Goal: Task Accomplishment & Management: Manage account settings

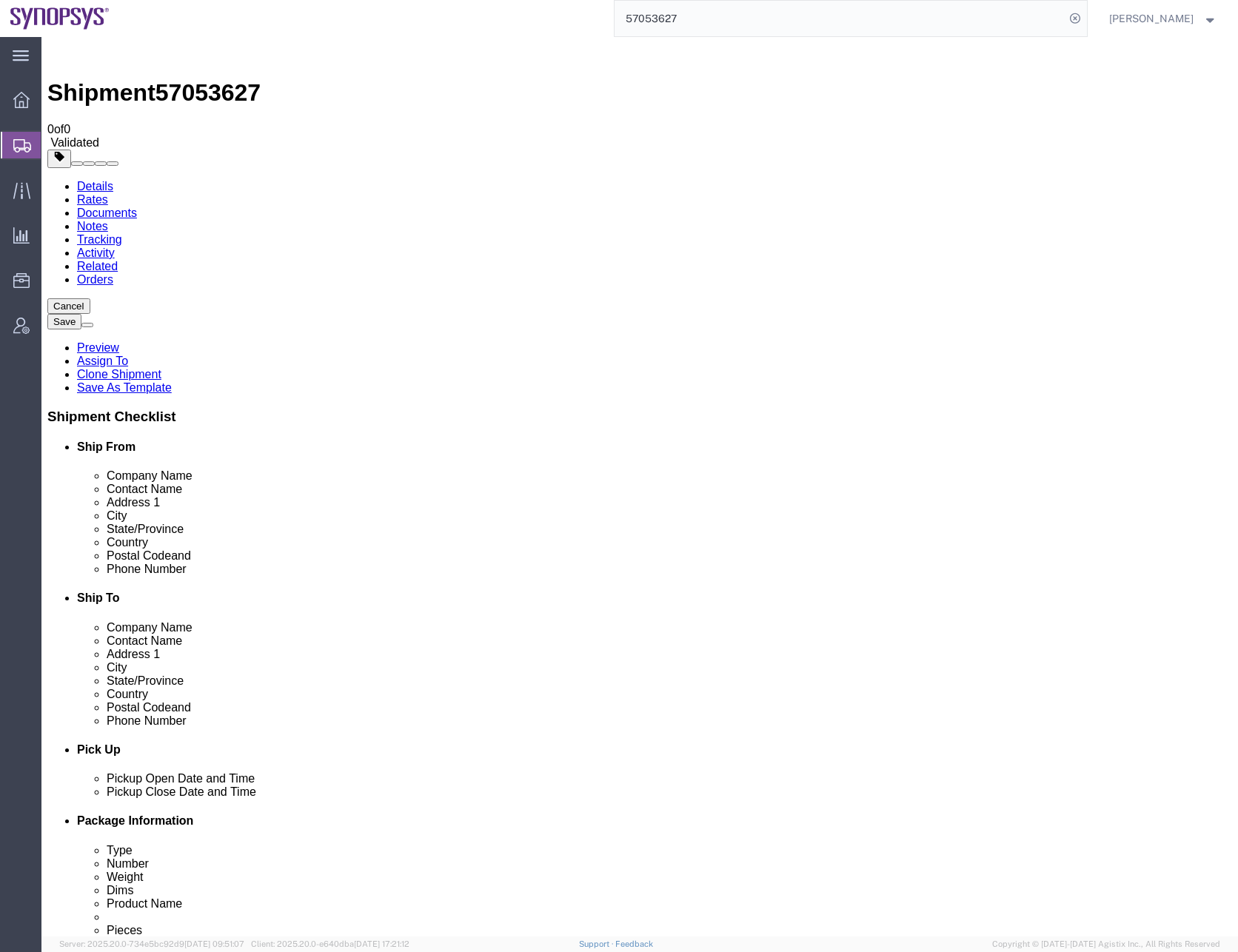
click at [666, 19] on input "57053627" at bounding box center [839, 19] width 450 height 35
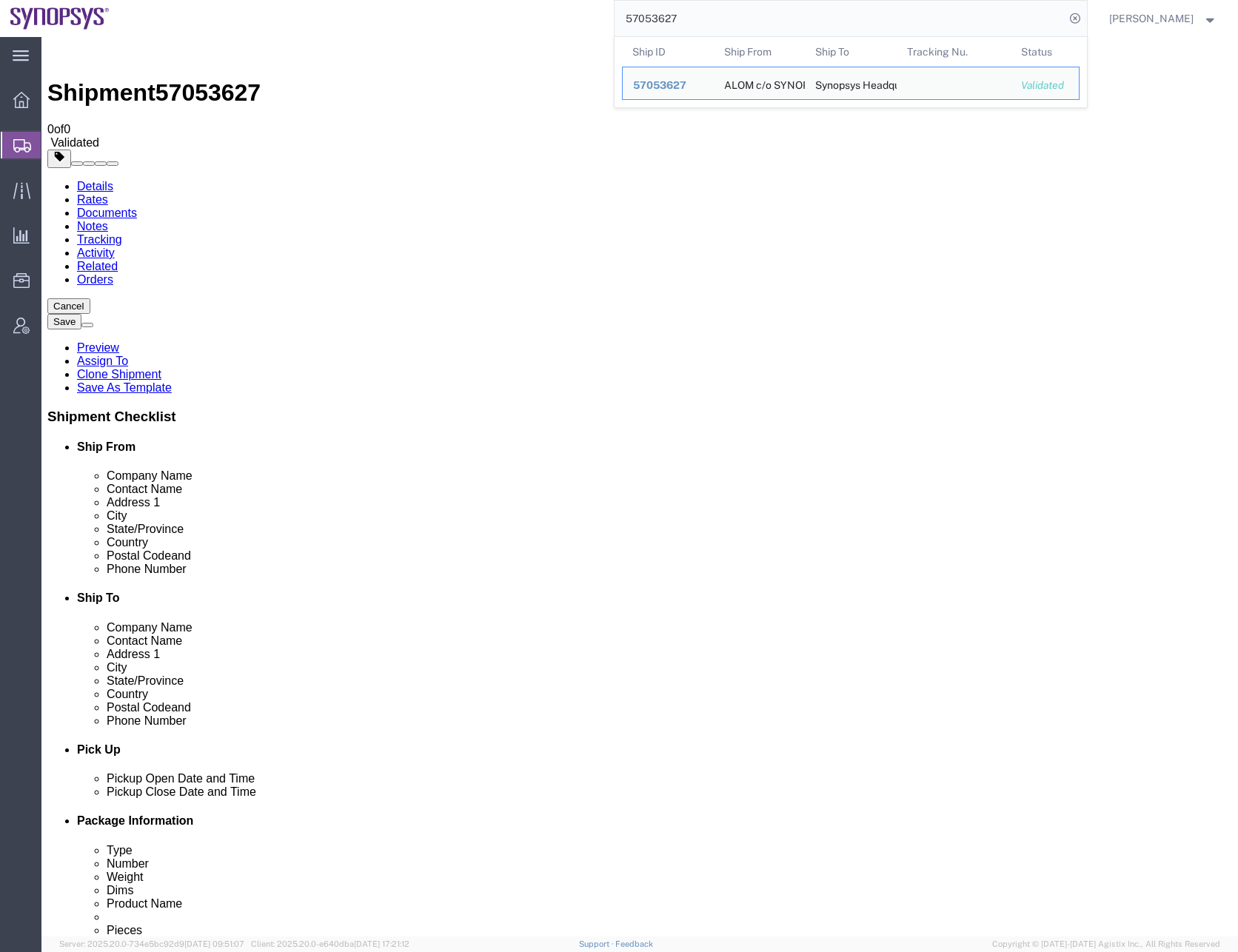
click at [666, 19] on input "57053627" at bounding box center [839, 19] width 450 height 35
paste input "6994172"
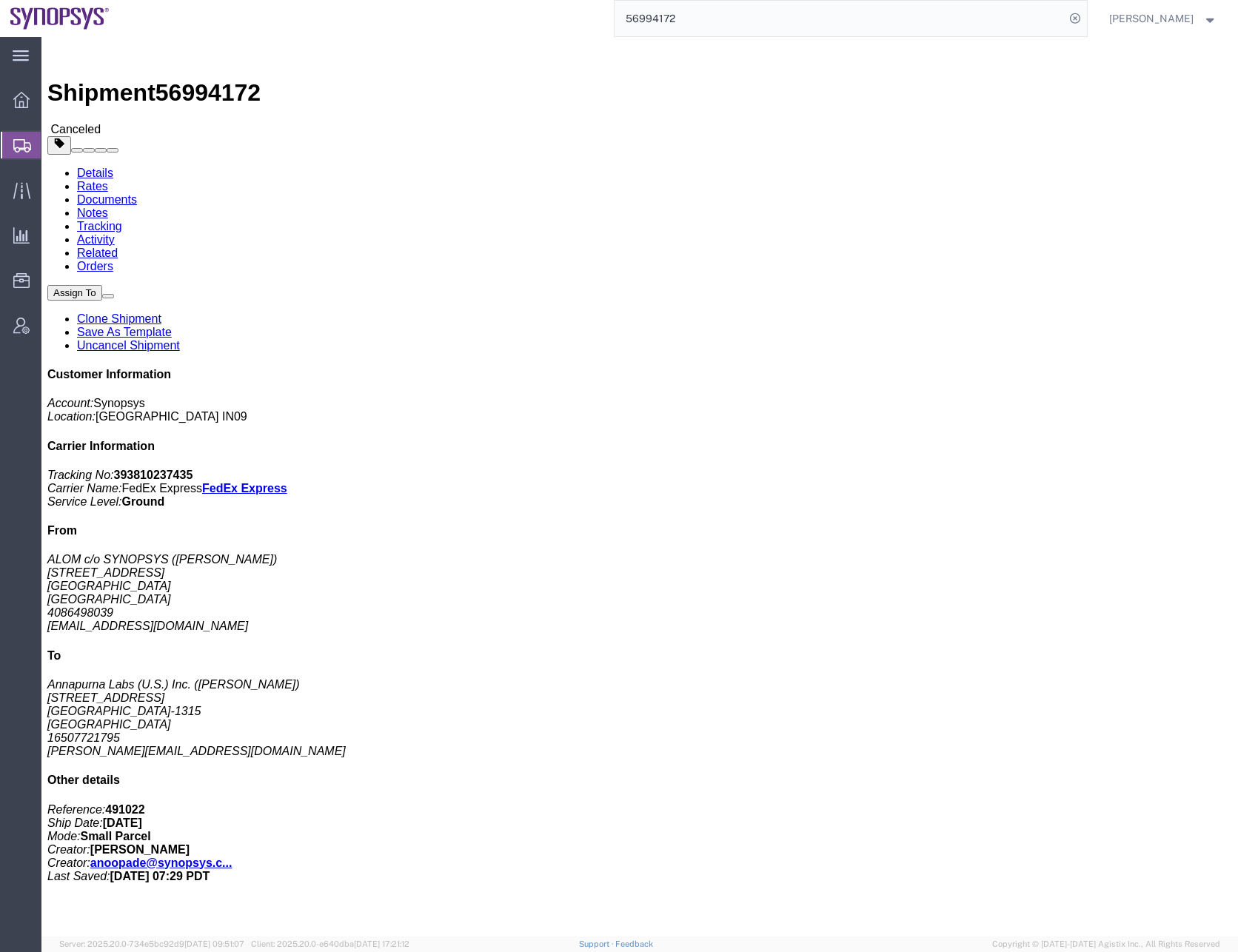
click at [666, 18] on input "56994172" at bounding box center [839, 19] width 450 height 35
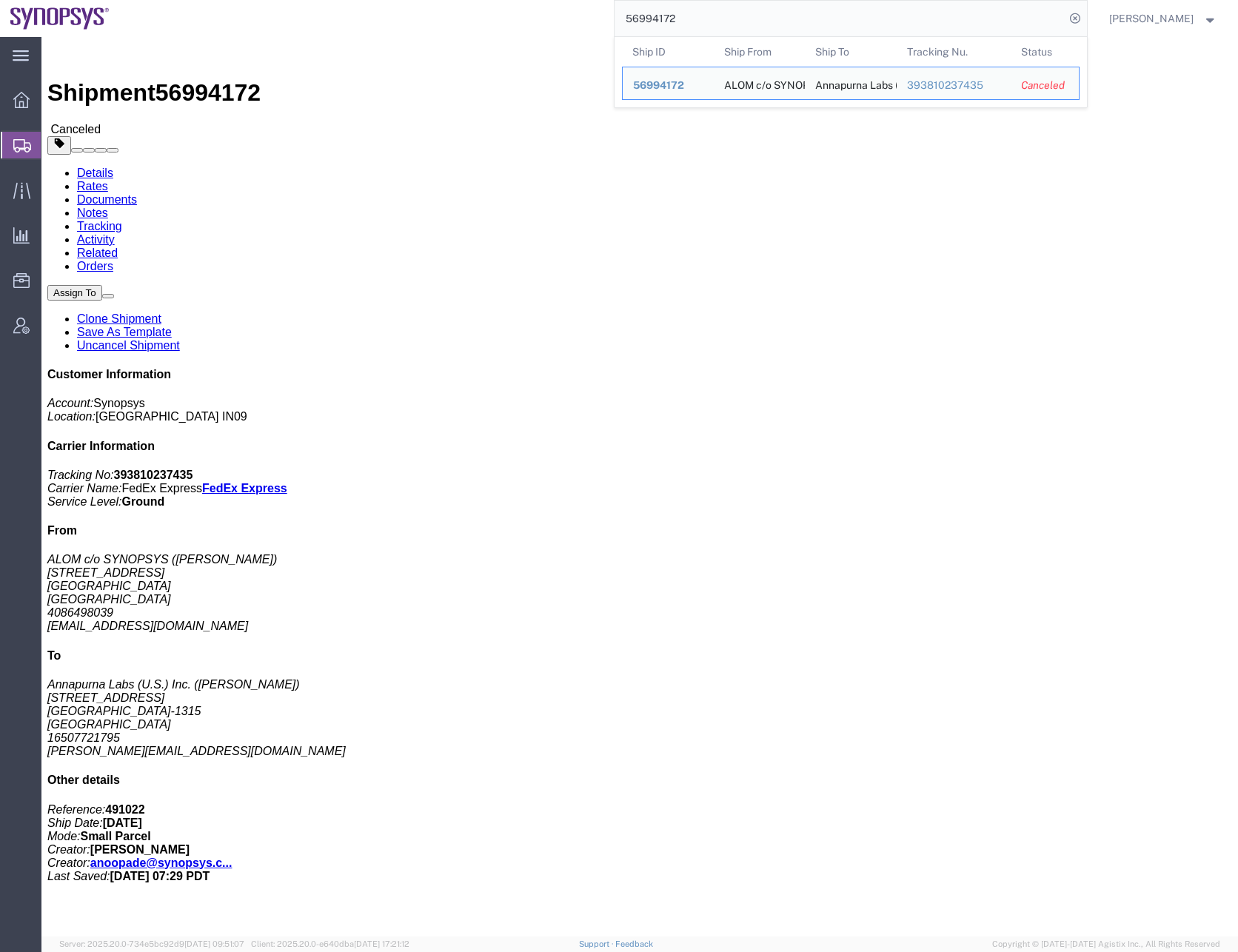
click at [666, 18] on input "56994172" at bounding box center [839, 19] width 450 height 35
paste input "7035457"
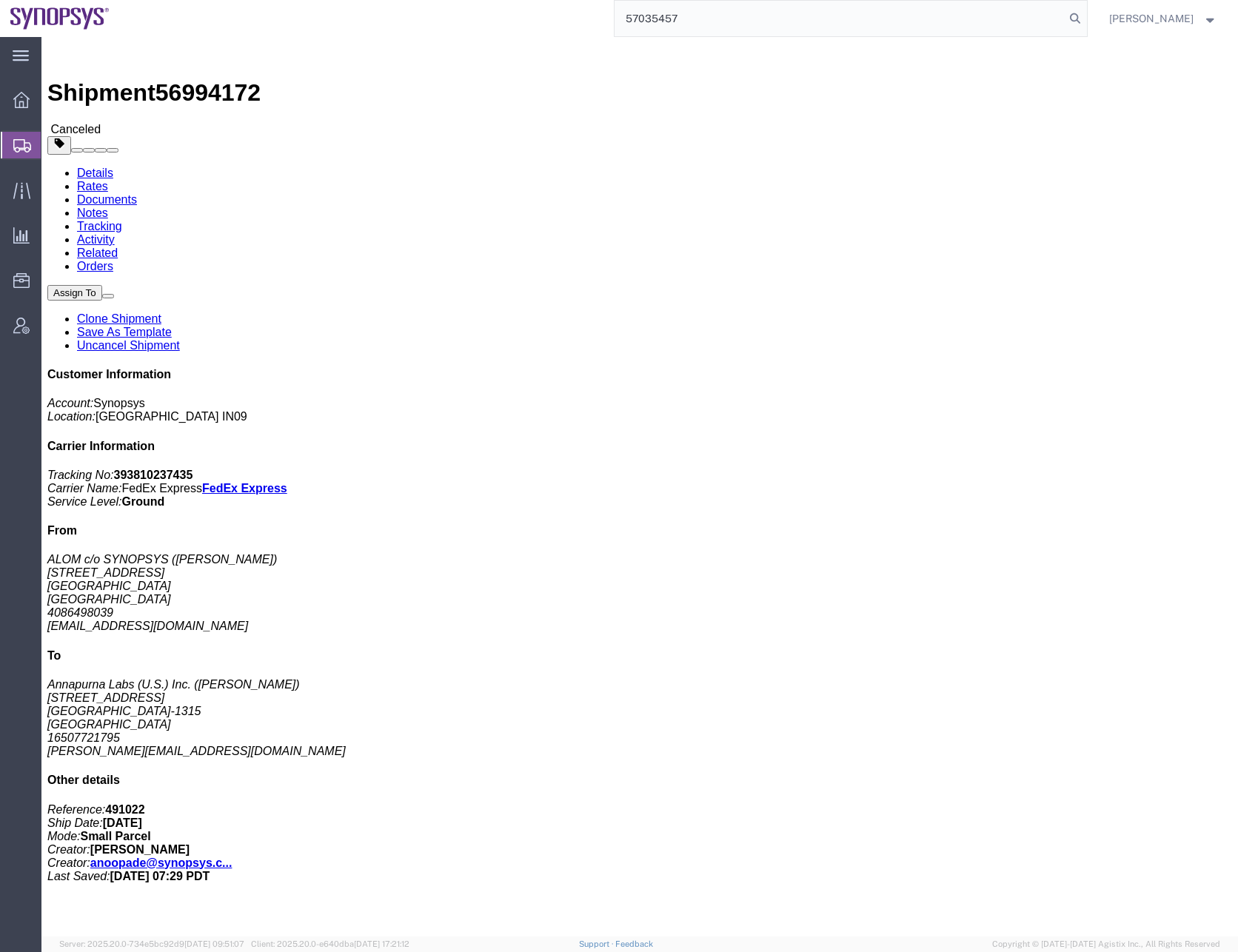
type input "57035457"
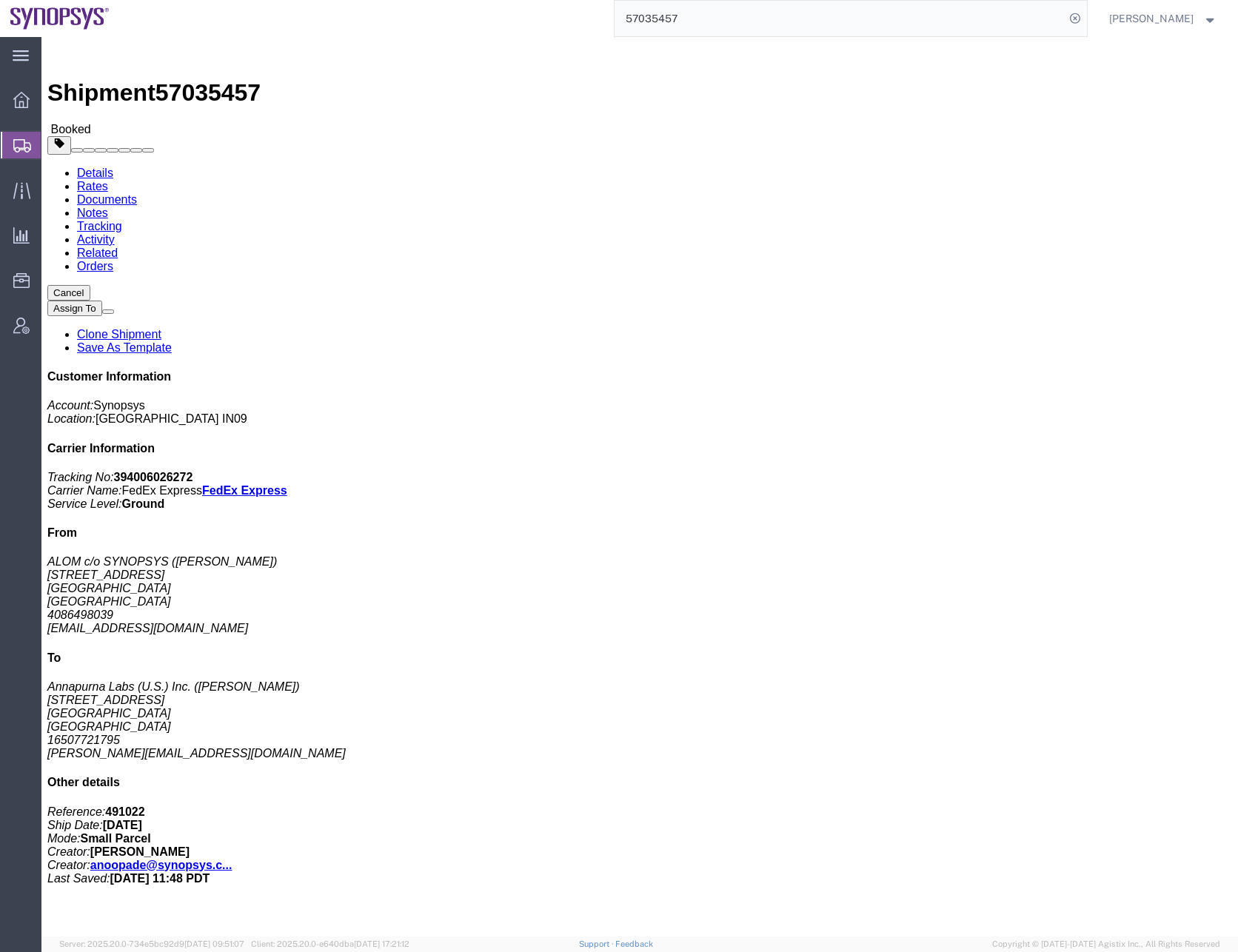
drag, startPoint x: 522, startPoint y: 274, endPoint x: 588, endPoint y: 265, distance: 66.6
click div "Leg 1 - Small Parcel"
click link "Clone Shipment"
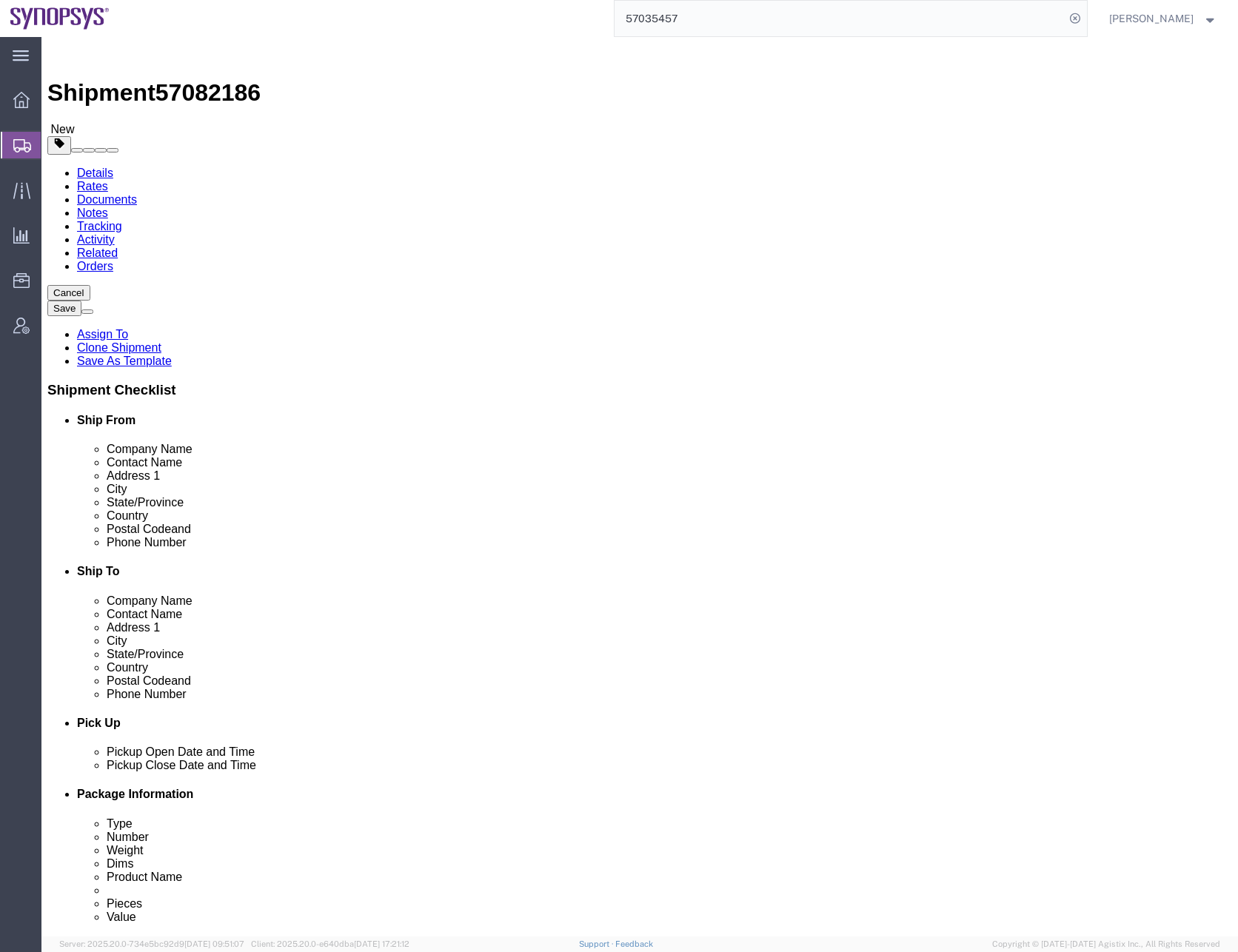
click button "Save"
click span "57082186"
copy span "57082186"
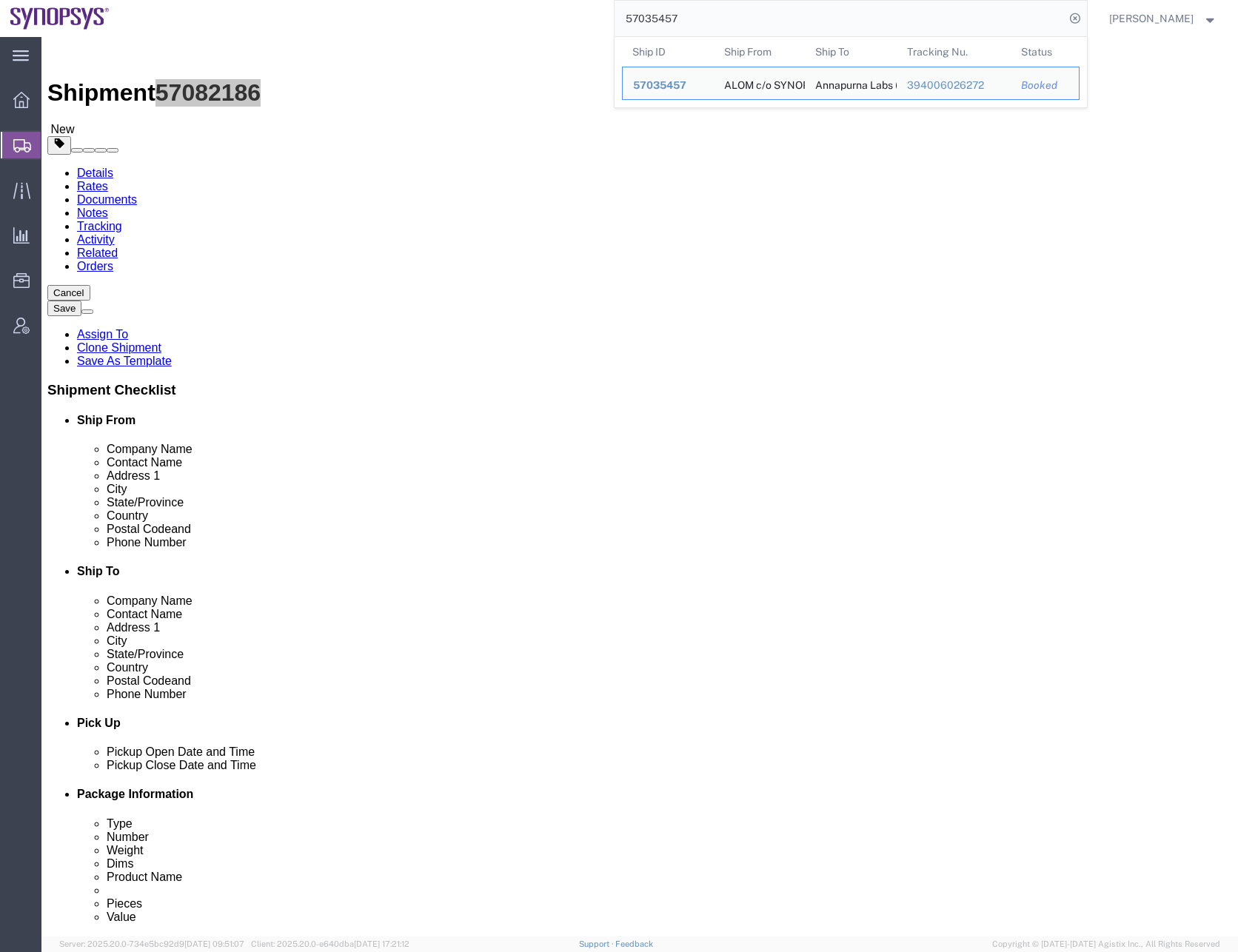
click at [694, 21] on input "57035457" at bounding box center [839, 19] width 450 height 35
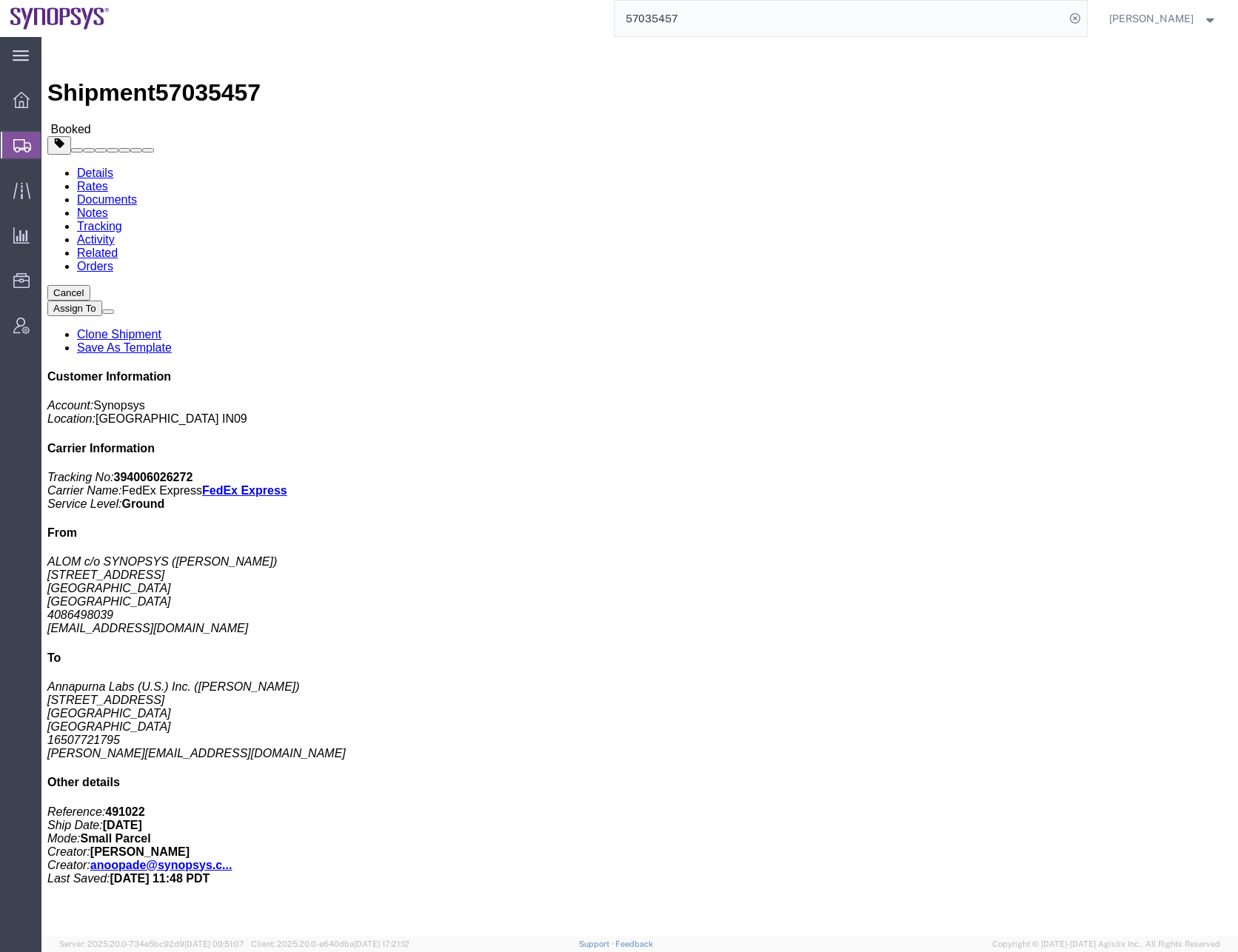
click button "Cancel"
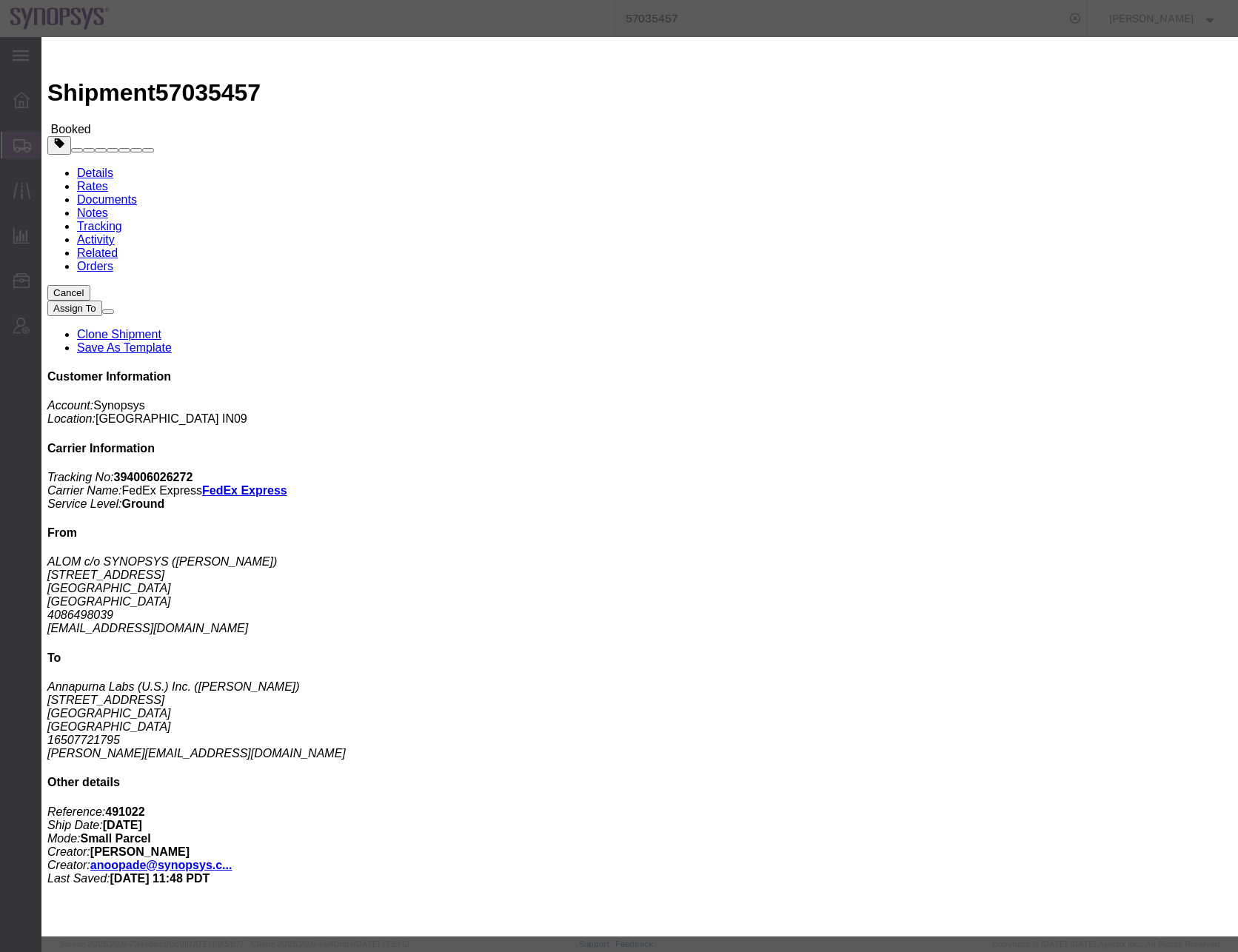
click button "Yes"
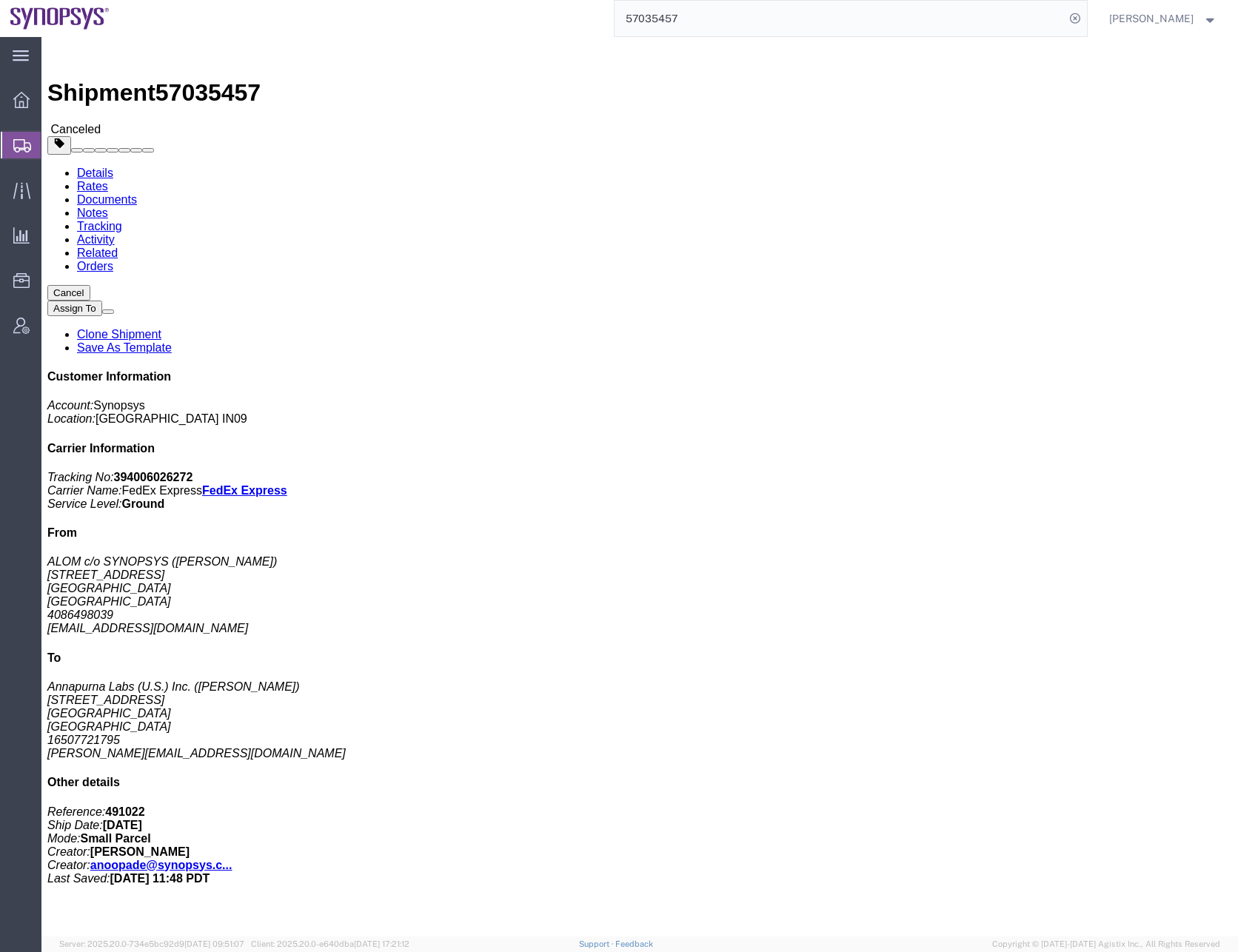
click div "Leg 1 - Small Parcel"
click div "1 Your Packaging Total weight: 14.00 LBS Tracking: 394006026272 Dimensions: L 1…"
click at [18, 145] on icon at bounding box center [22, 146] width 18 height 14
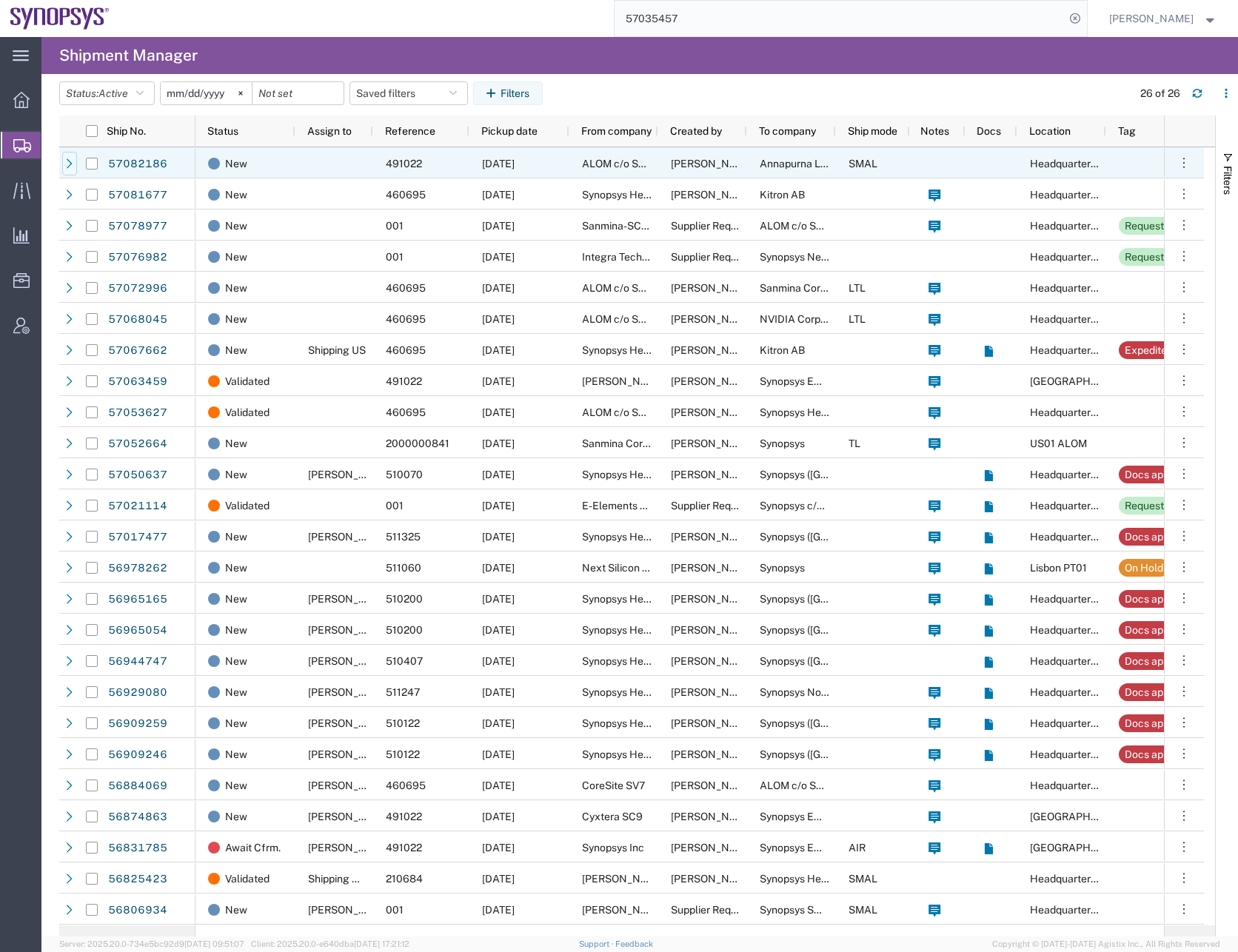
click at [69, 166] on icon at bounding box center [69, 163] width 6 height 10
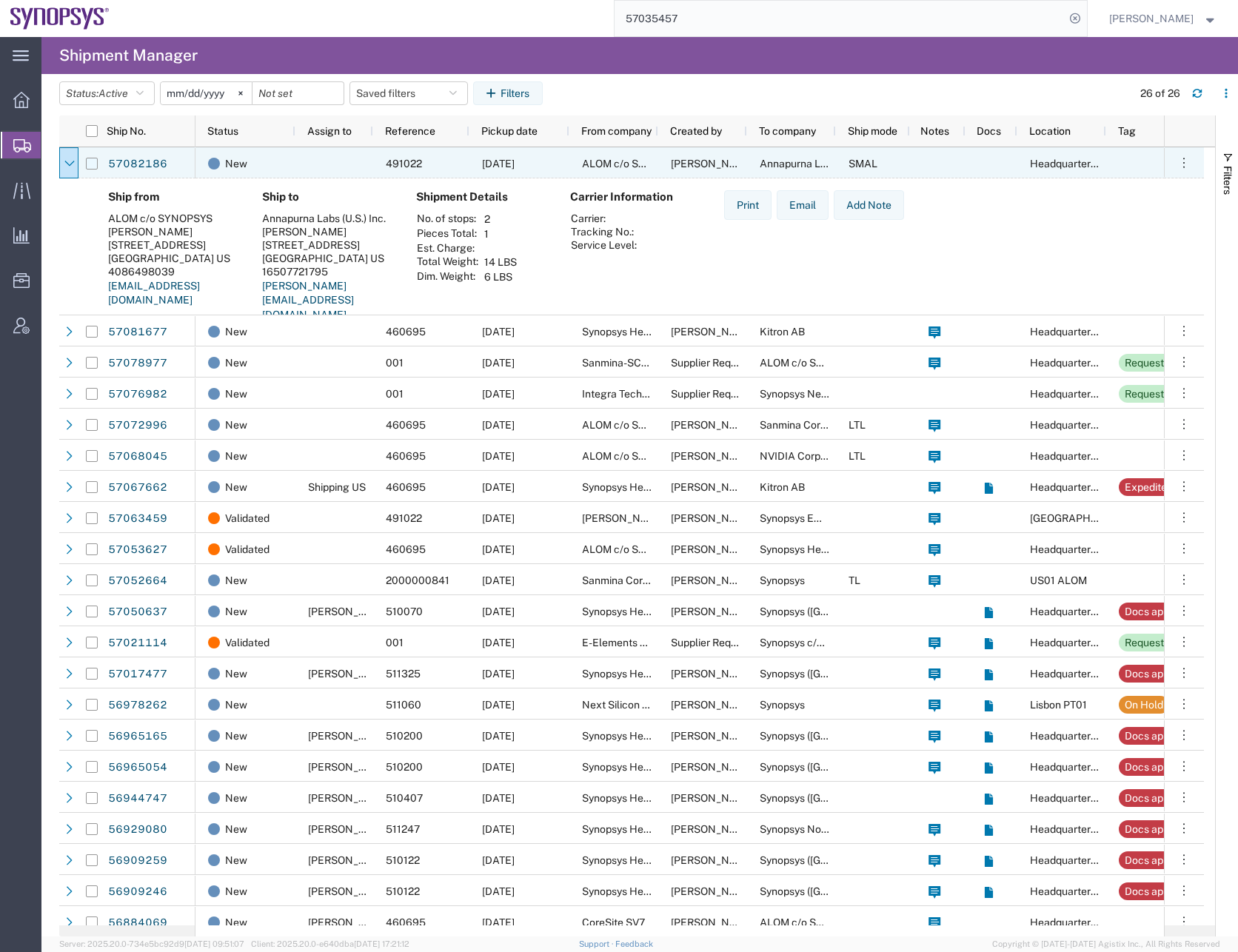
click at [91, 163] on input "Press Space to toggle row selection (unchecked)" at bounding box center [92, 164] width 12 height 12
checkbox input "true"
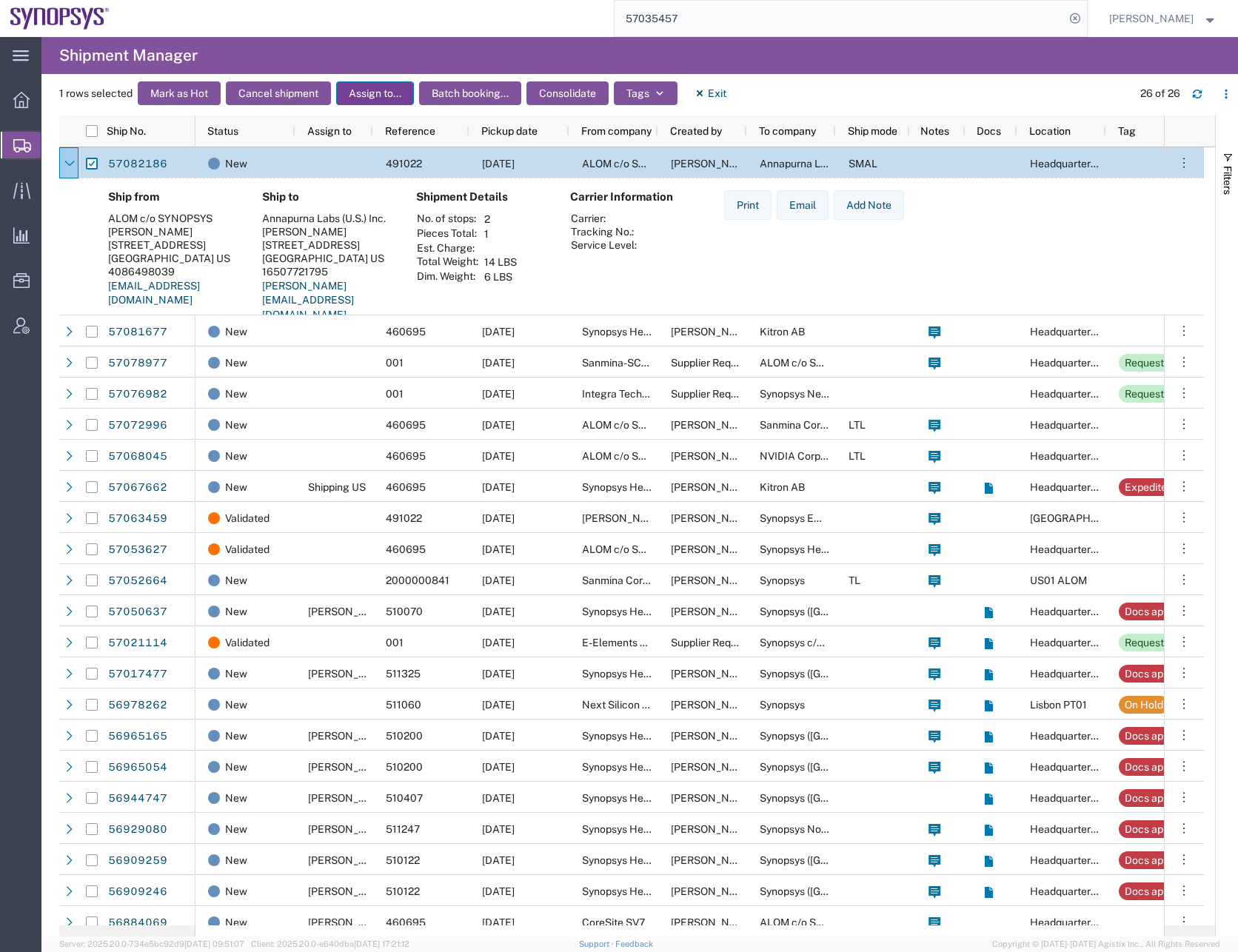
click at [369, 97] on button "Assign to..." at bounding box center [375, 93] width 78 height 23
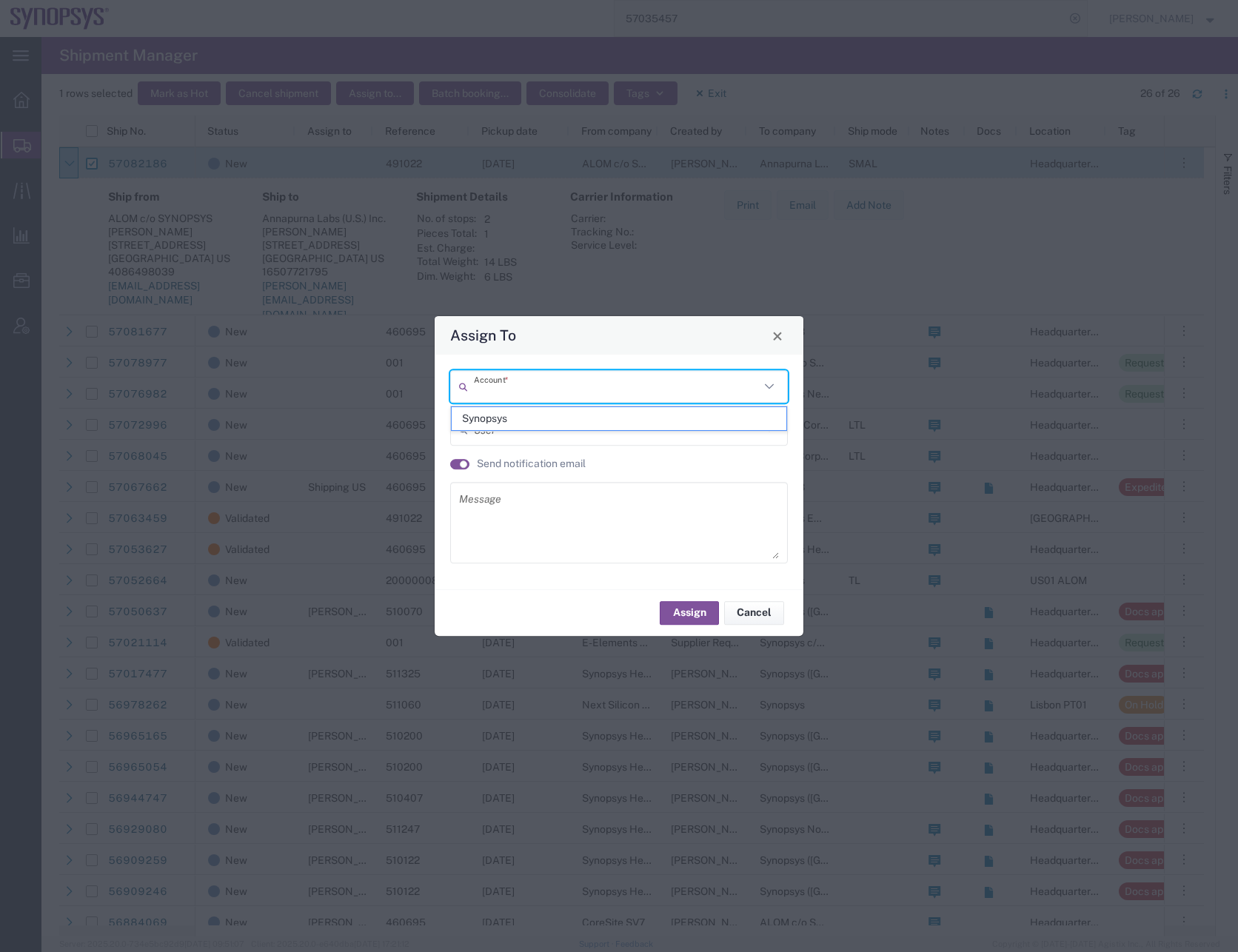
click at [504, 385] on input "text" at bounding box center [616, 387] width 286 height 26
click at [507, 415] on span "Synopsys" at bounding box center [619, 419] width 335 height 23
type input "Synopsys"
click at [503, 426] on input "text" at bounding box center [620, 430] width 293 height 26
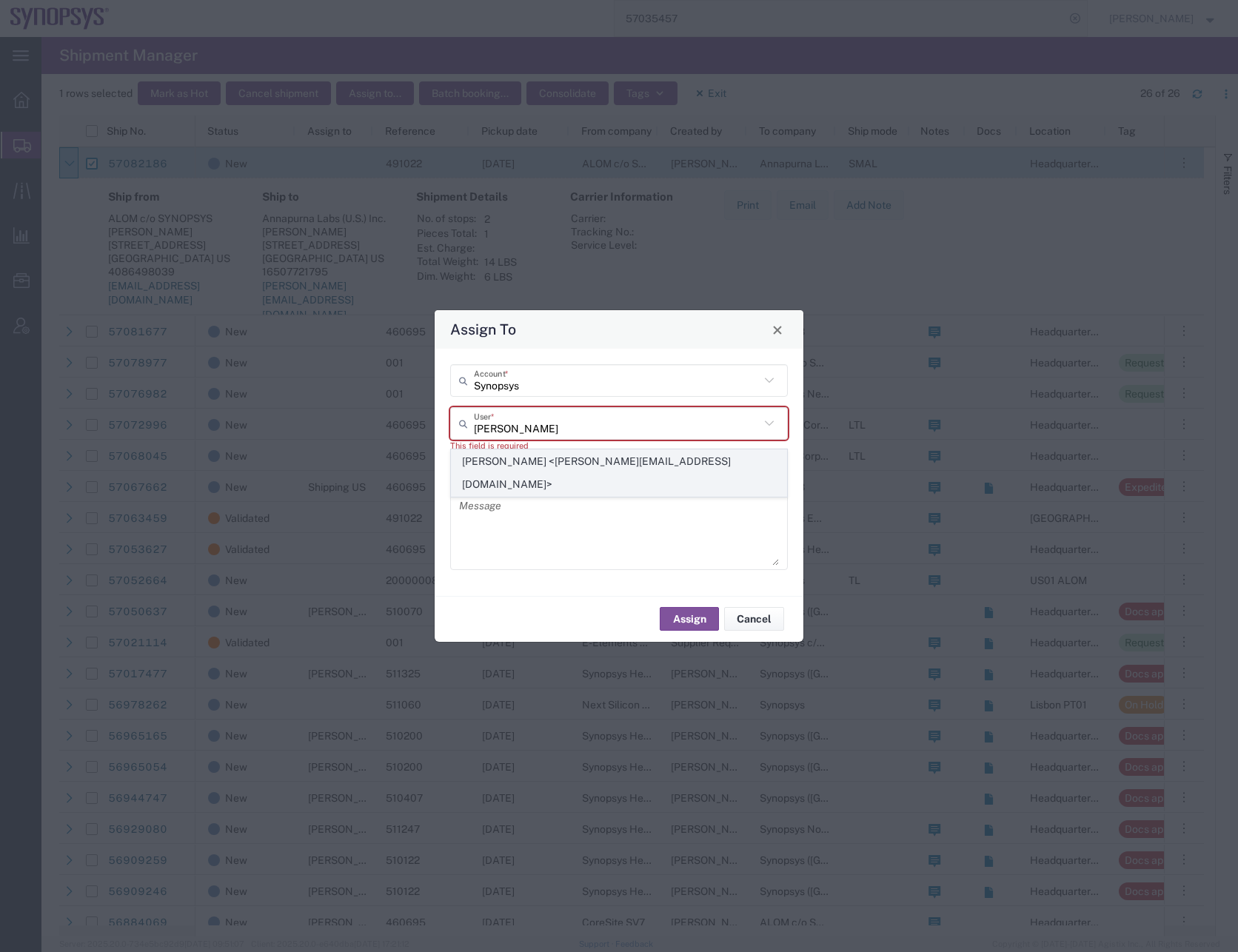
click at [608, 460] on span "[PERSON_NAME] <[PERSON_NAME][EMAIL_ADDRESS][DOMAIN_NAME]>" at bounding box center [619, 473] width 335 height 46
type input "[PERSON_NAME] <[PERSON_NAME][EMAIL_ADDRESS][DOMAIN_NAME]>"
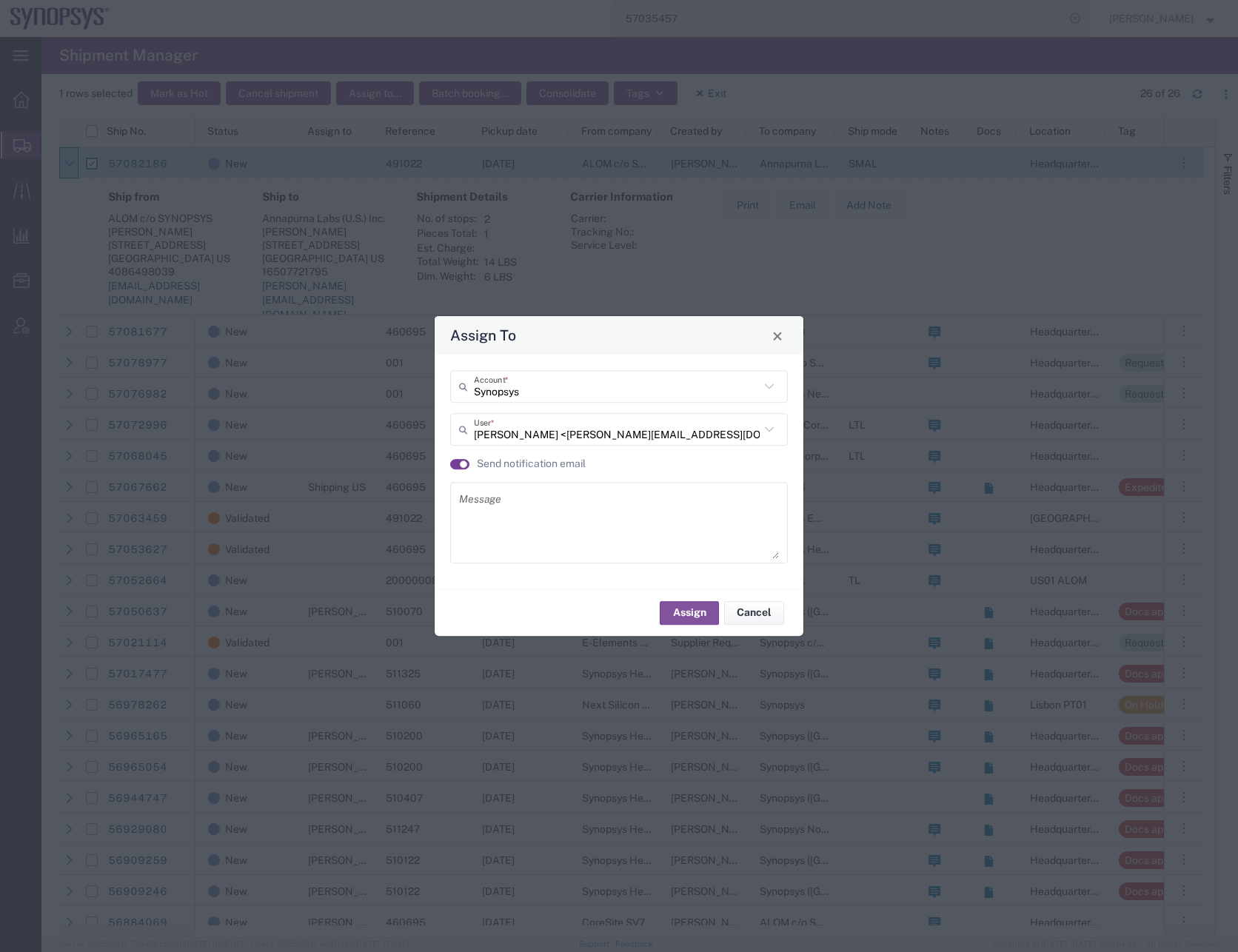
click at [461, 466] on small "button" at bounding box center [464, 465] width 8 height 8
click at [685, 609] on button "Assign" at bounding box center [689, 613] width 60 height 23
